Goal: Check status: Check status

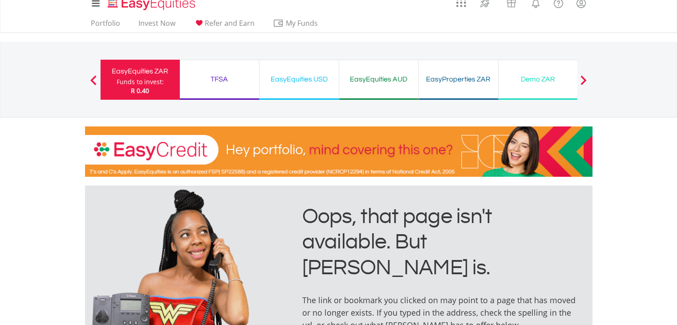
scroll to position [5, 0]
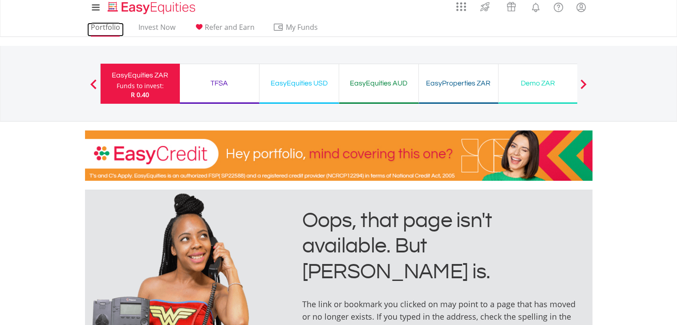
click at [107, 27] on link "Portfolio" at bounding box center [105, 30] width 37 height 14
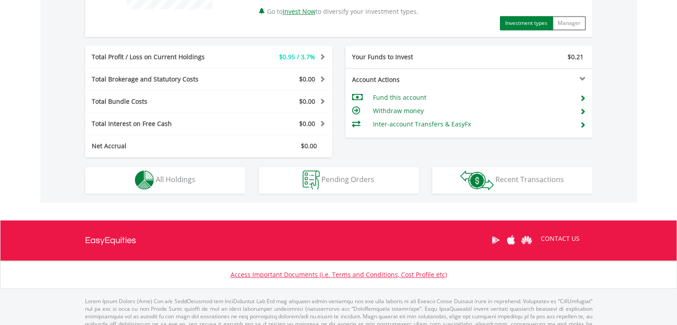
scroll to position [445, 0]
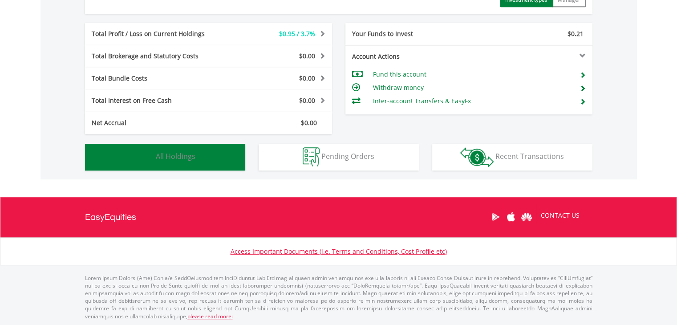
click at [183, 155] on span "All Holdings" at bounding box center [176, 156] width 40 height 10
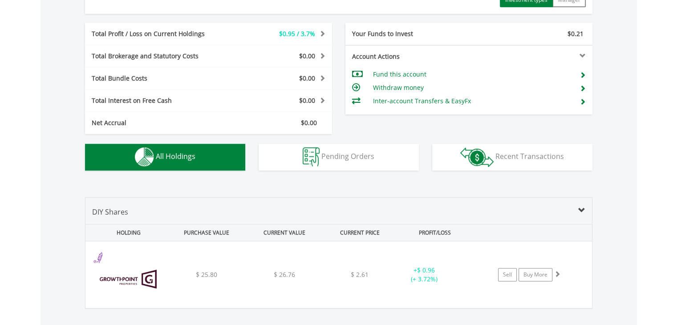
scroll to position [571, 0]
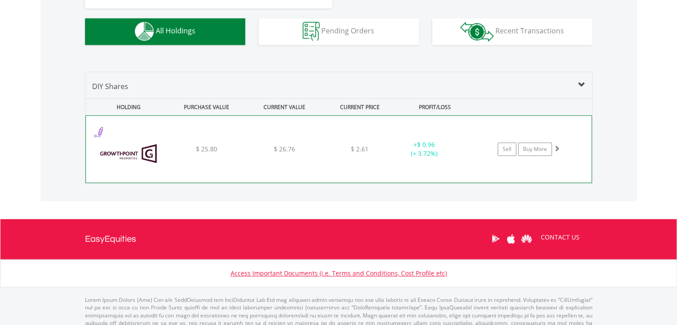
click at [258, 136] on div "﻿ Growthpoint Property Unit/ Stapled Securities $ 25.80 $ 26.76 $ 2.61 + $ 0.96…" at bounding box center [339, 149] width 506 height 67
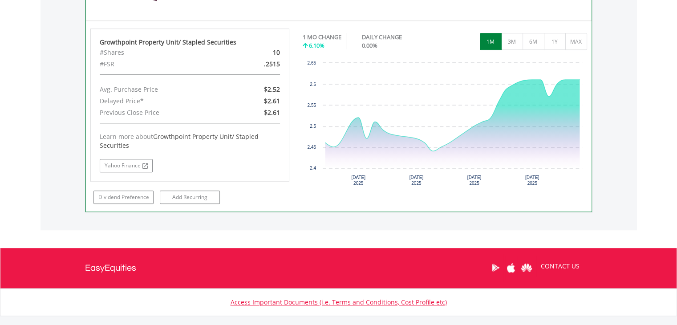
scroll to position [732, 0]
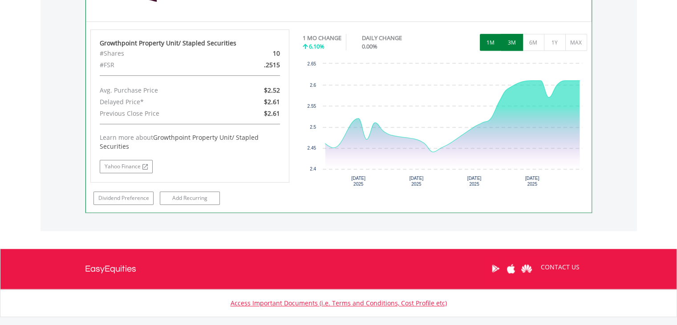
click at [514, 44] on button "3M" at bounding box center [512, 42] width 22 height 17
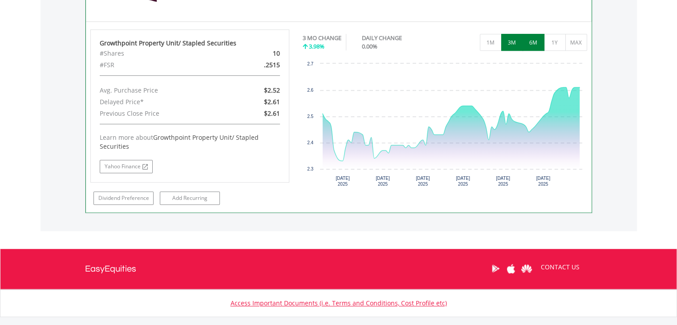
click at [536, 41] on button "6M" at bounding box center [534, 42] width 22 height 17
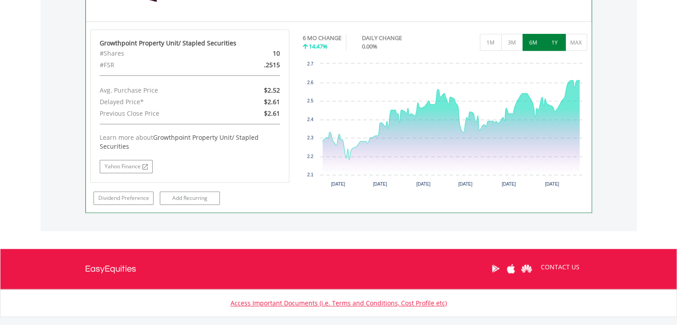
click at [554, 37] on button "1Y" at bounding box center [555, 42] width 22 height 17
